Goal: Transaction & Acquisition: Purchase product/service

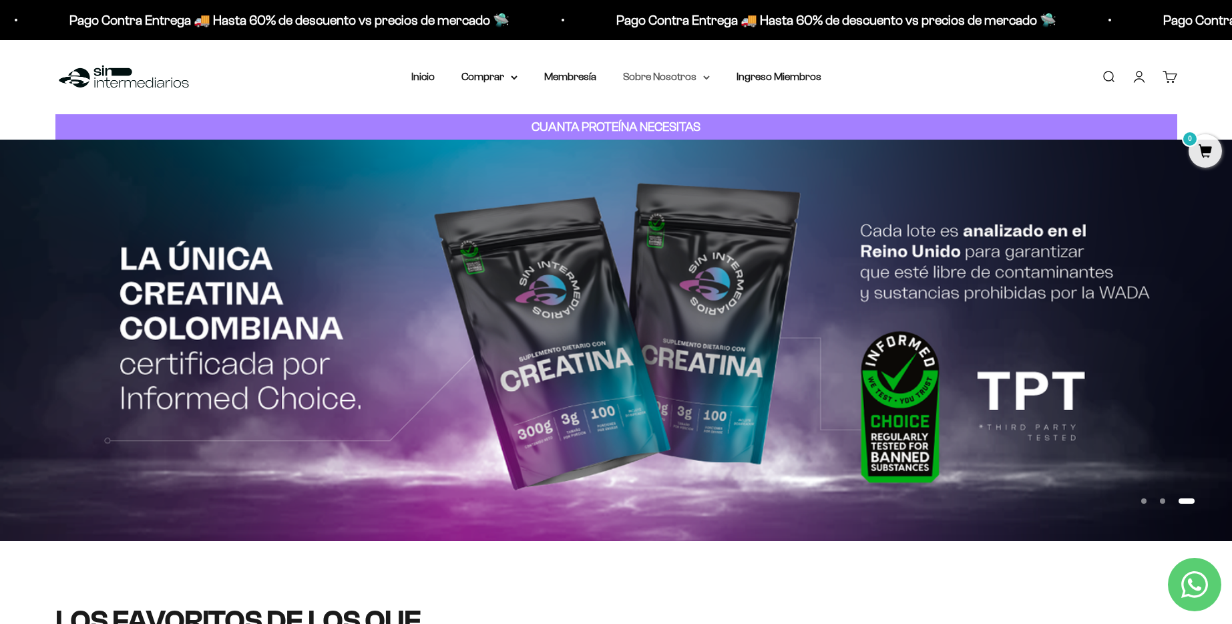
click at [657, 77] on summary "Sobre Nosotros" at bounding box center [666, 76] width 87 height 17
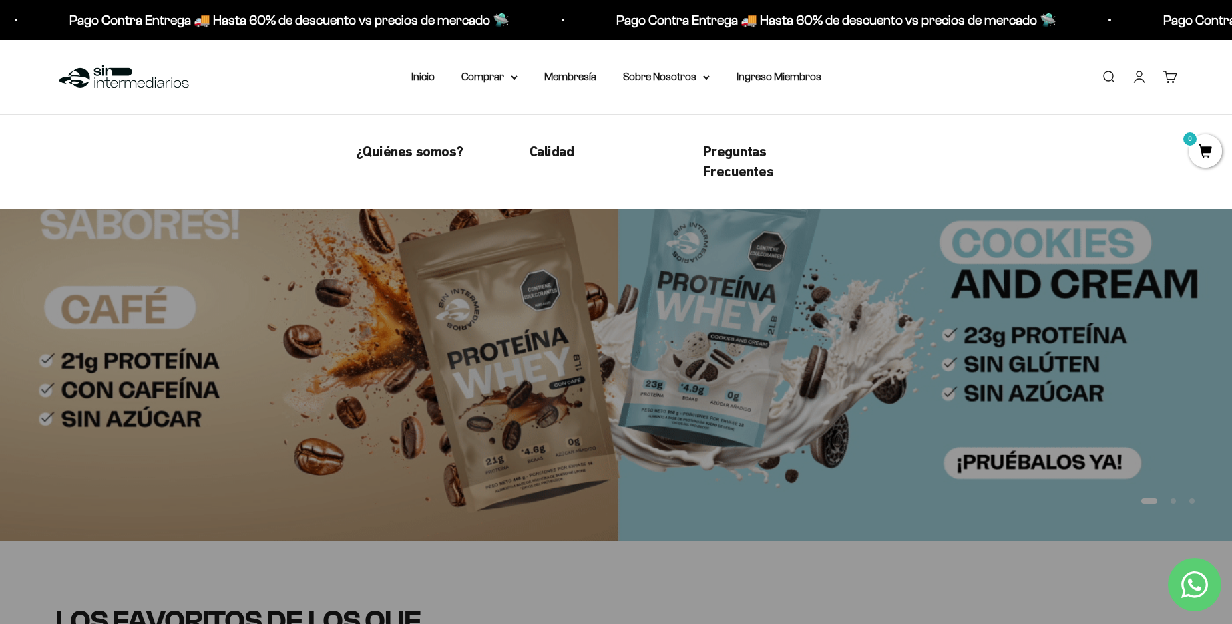
scroll to position [351, 0]
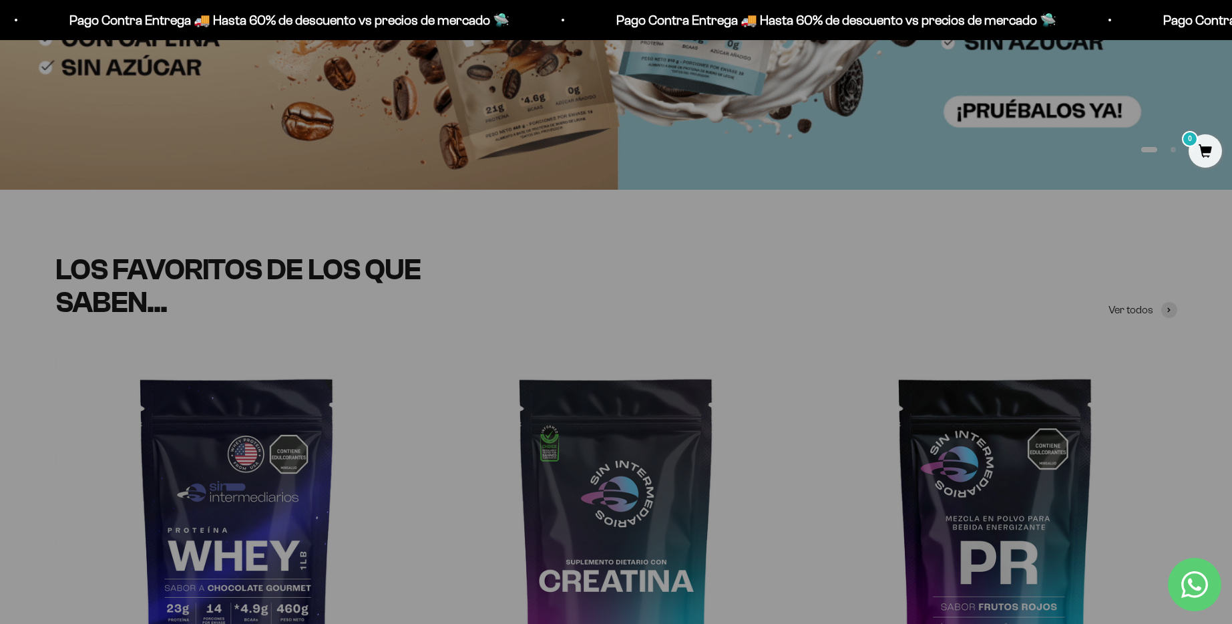
drag, startPoint x: 492, startPoint y: 296, endPoint x: 449, endPoint y: 326, distance: 52.8
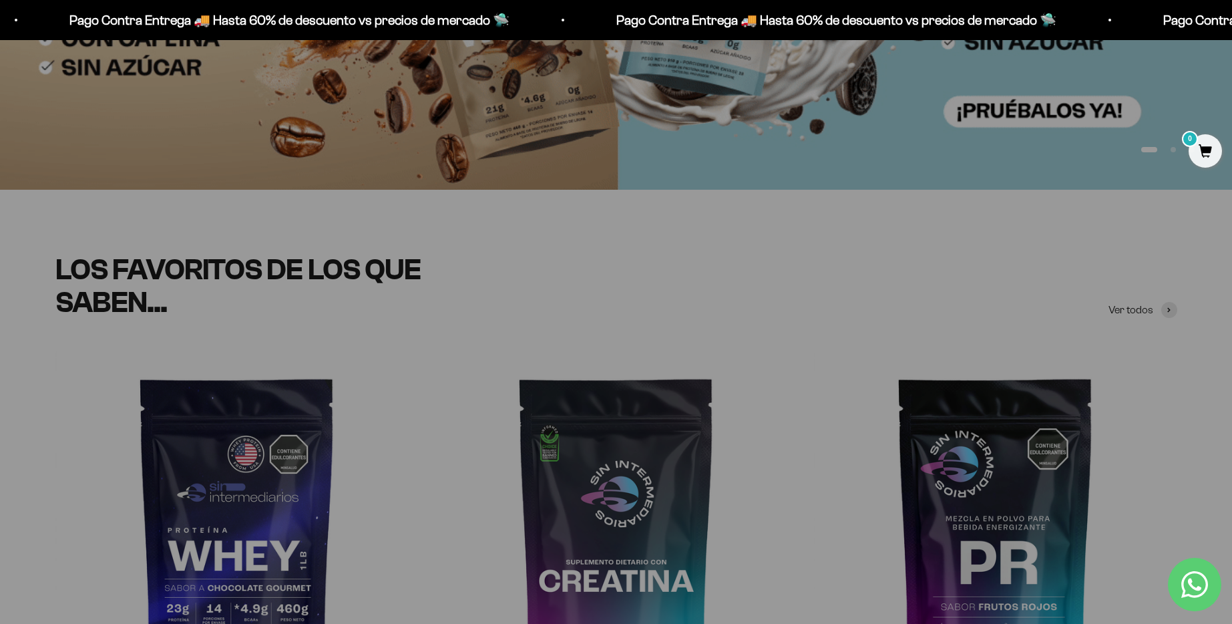
click at [491, 297] on h2 "LOS FAVORITOS DE LOS QUE SABEN..." at bounding box center [288, 286] width 467 height 65
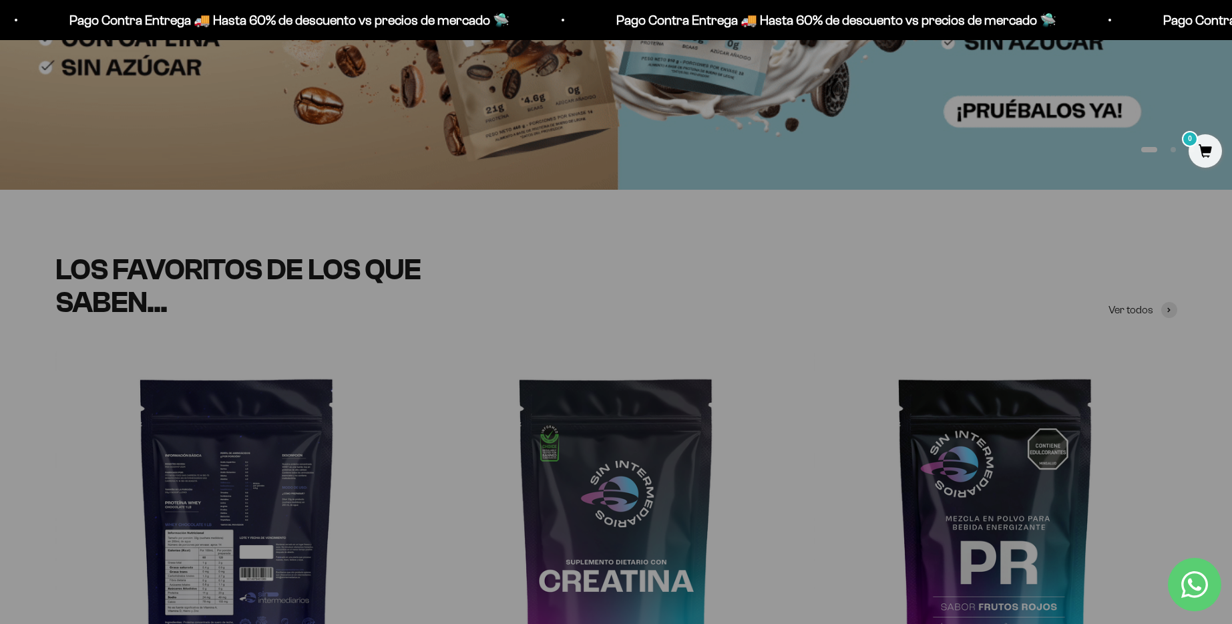
click at [286, 430] on img at bounding box center [236, 532] width 363 height 363
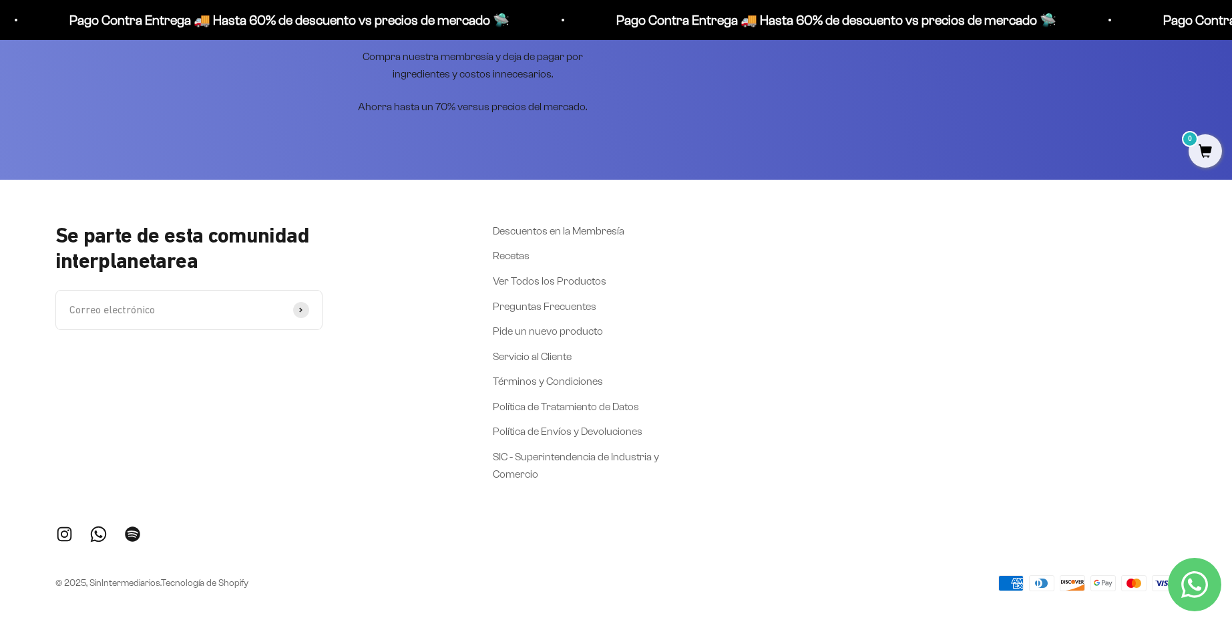
scroll to position [3521, 0]
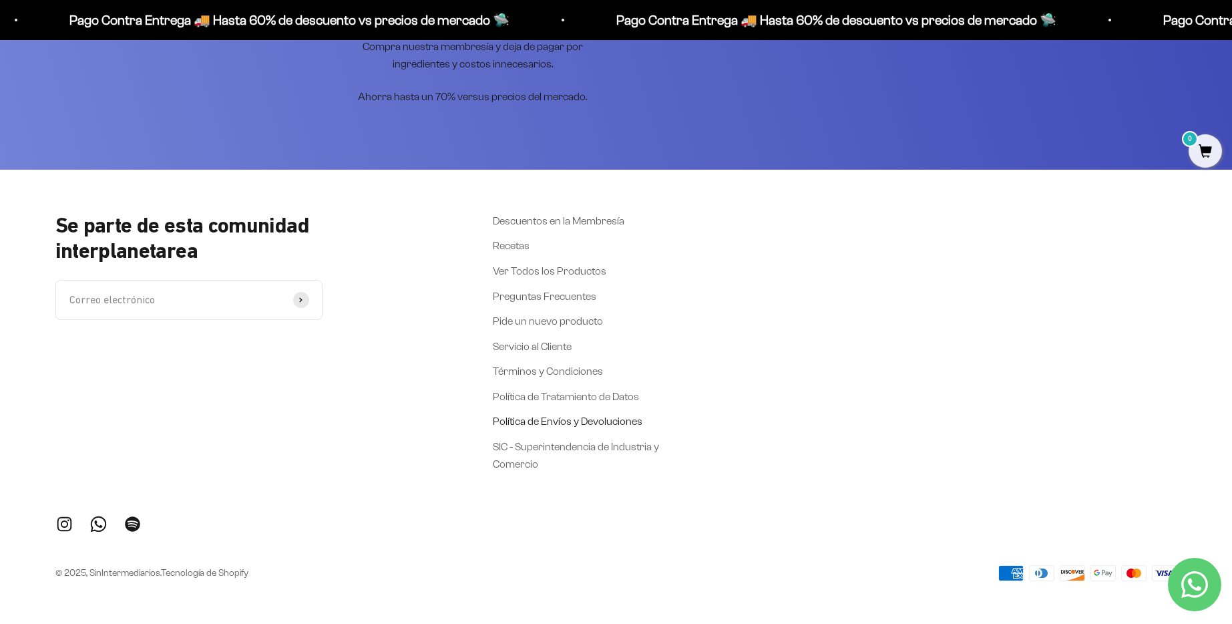
click at [568, 422] on link "Política de Envíos y Devoluciones" at bounding box center [568, 421] width 150 height 17
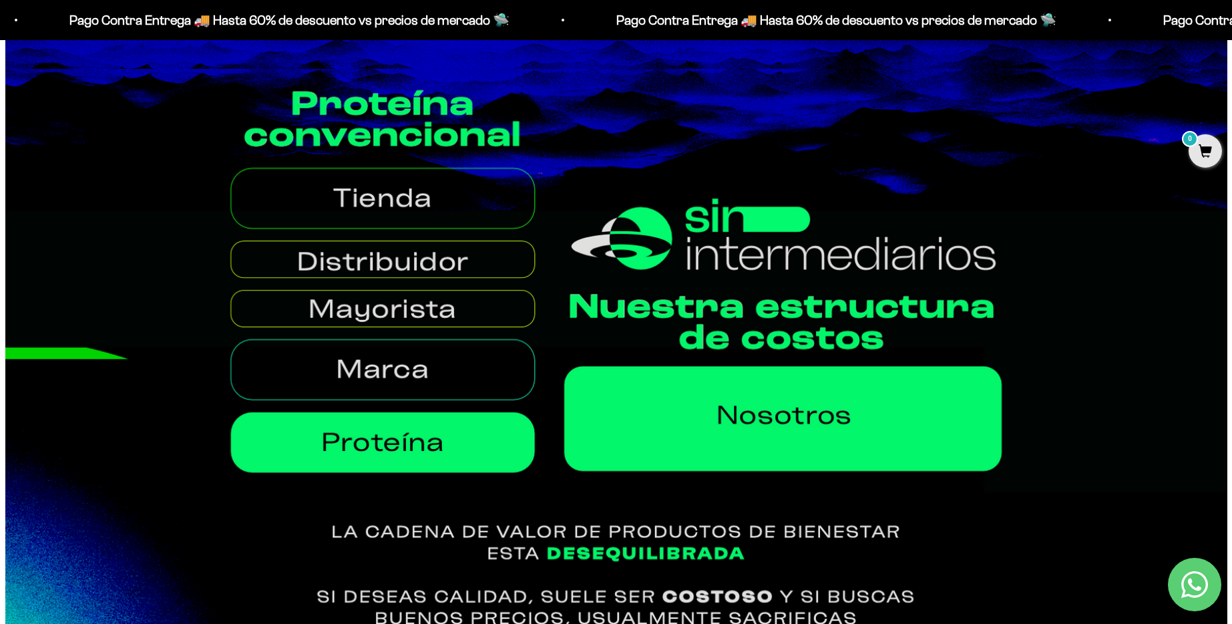
scroll to position [1145, 0]
